Goal: Task Accomplishment & Management: Manage account settings

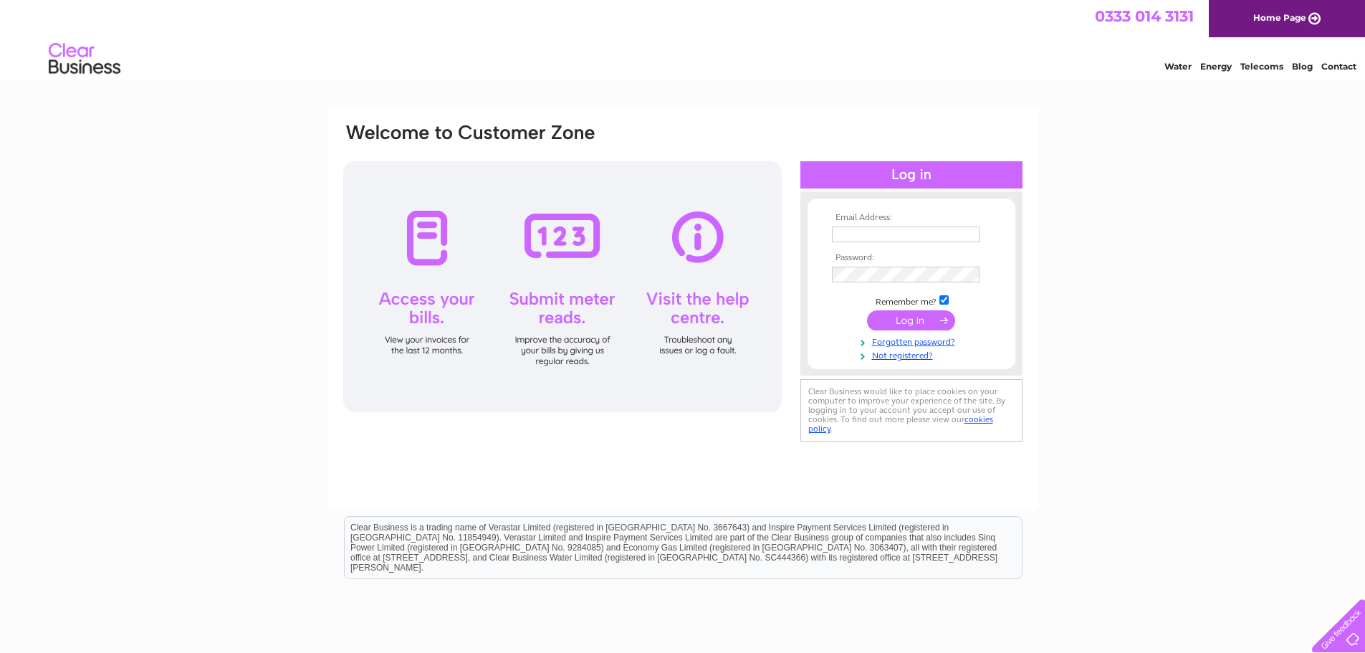
click at [980, 236] on nordpass-icon at bounding box center [980, 234] width 0 height 12
type input "kenny.waring@amphillip.co.uk"
click at [883, 322] on input "submit" at bounding box center [911, 322] width 88 height 20
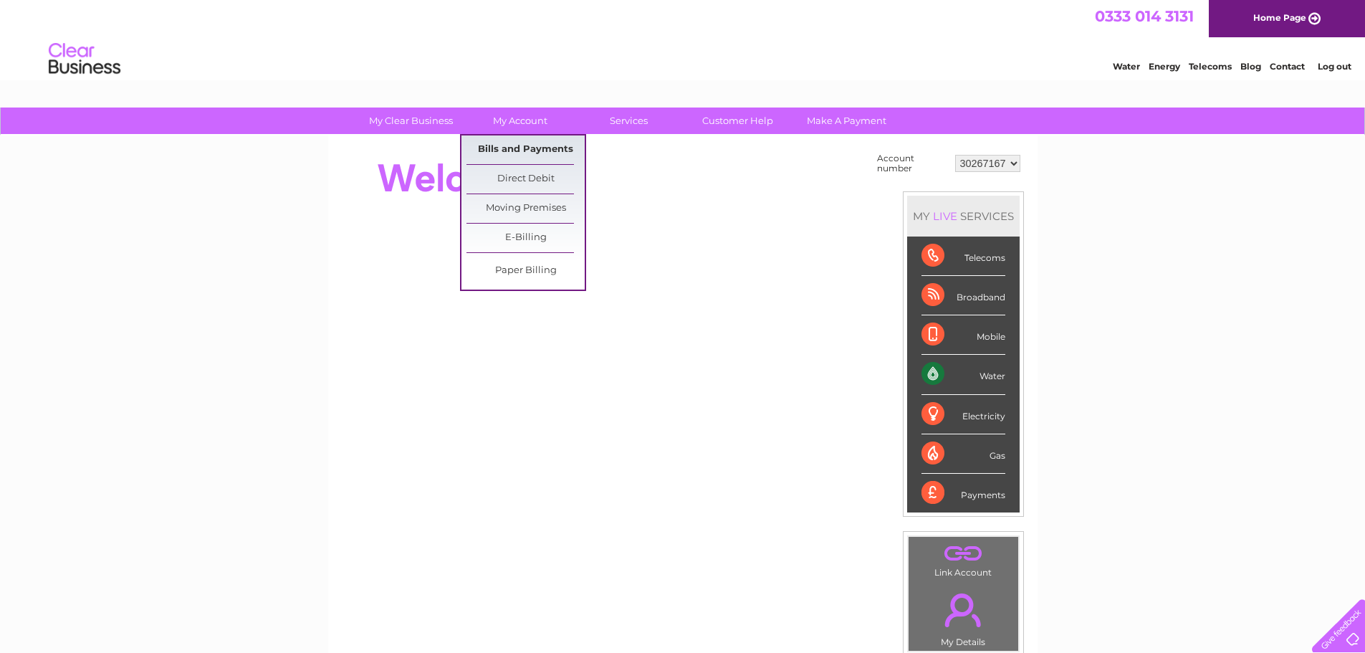
click at [533, 148] on link "Bills and Payments" at bounding box center [525, 149] width 118 height 29
